Goal: Transaction & Acquisition: Purchase product/service

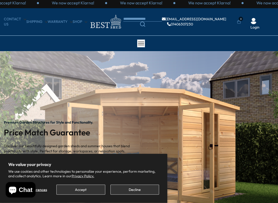
scroll to position [3, 0]
click at [90, 174] on button "Accept" at bounding box center [80, 190] width 49 height 10
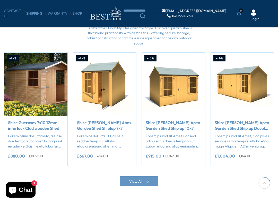
scroll to position [407, 0]
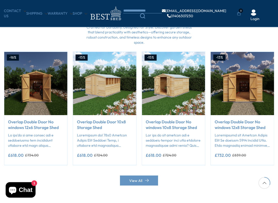
click at [180, 81] on img "22 / 50" at bounding box center [173, 83] width 63 height 63
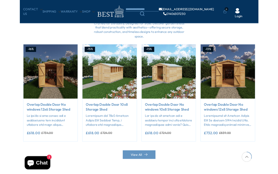
scroll to position [421, 0]
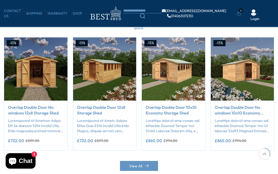
click at [177, 70] on img "25 / 50" at bounding box center [173, 69] width 63 height 63
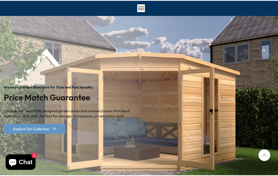
scroll to position [0, 0]
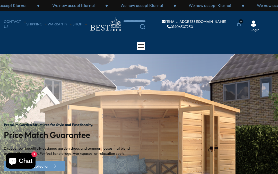
click at [145, 29] on icon "Search" at bounding box center [142, 26] width 5 height 5
click at [145, 23] on body "We value your privacy We use cookies and other technologies to personalize your…" at bounding box center [139, 87] width 278 height 174
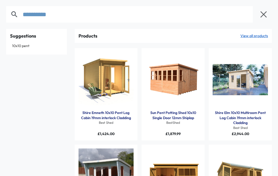
type input "**********"
